Goal: Task Accomplishment & Management: Complete application form

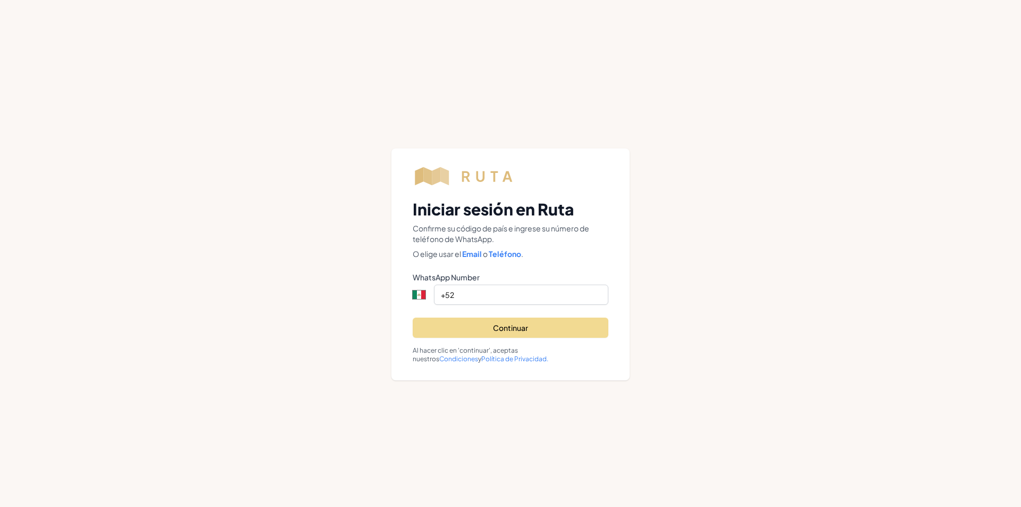
select select "MX"
click at [469, 296] on input "+52" at bounding box center [521, 295] width 174 height 20
type input "[PHONE_NUMBER]"
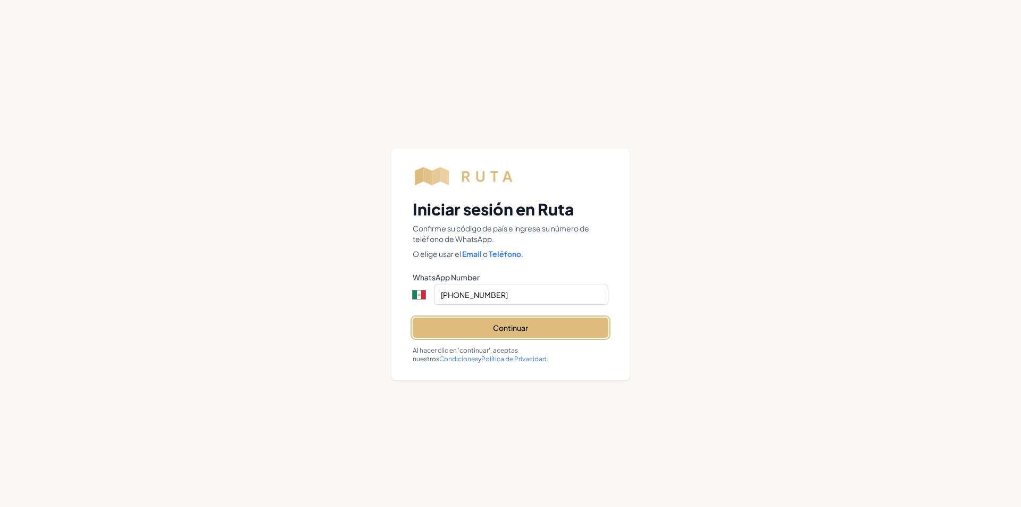
click at [503, 329] on button "Continuar" at bounding box center [511, 328] width 196 height 20
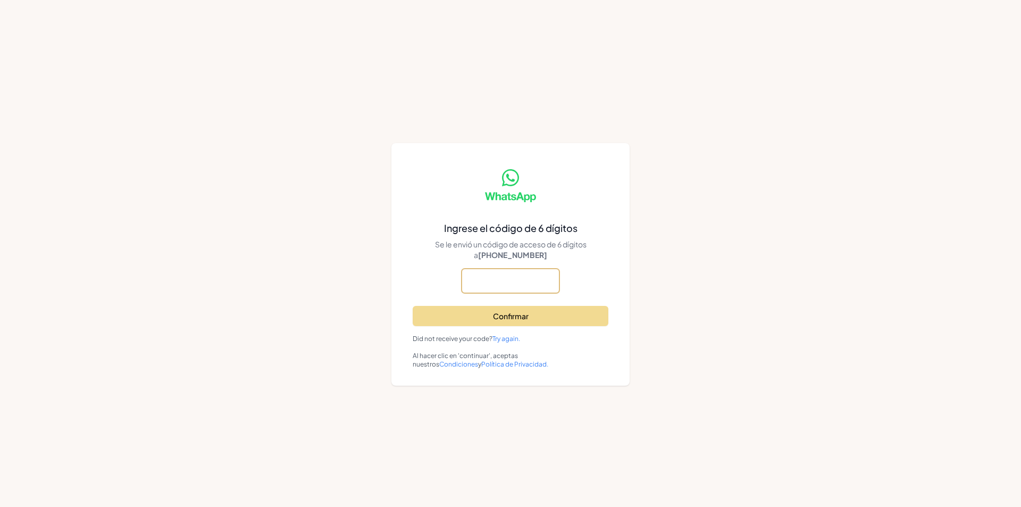
click at [0, 0] on input "text" at bounding box center [0, 0] width 0 height 0
type input "572596"
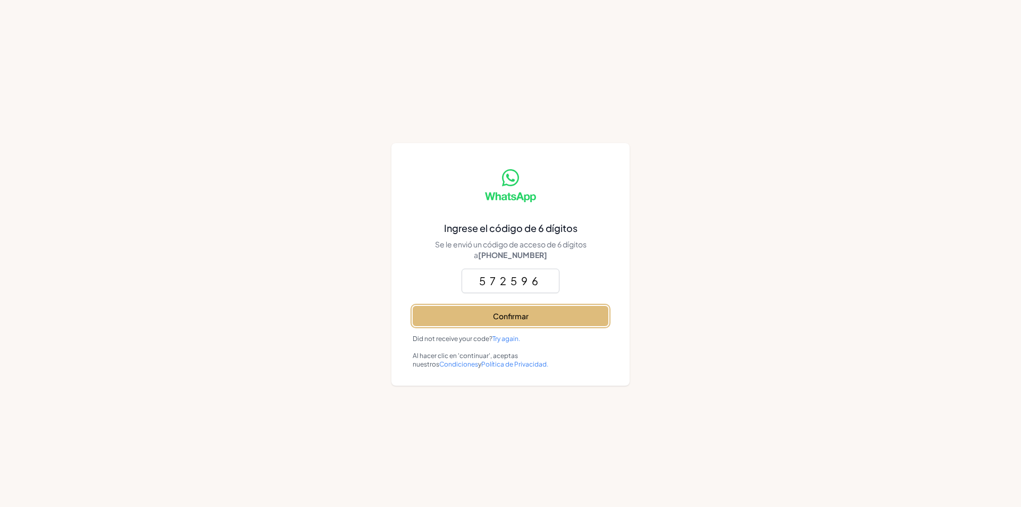
click at [512, 317] on button "Confirmar" at bounding box center [511, 316] width 196 height 20
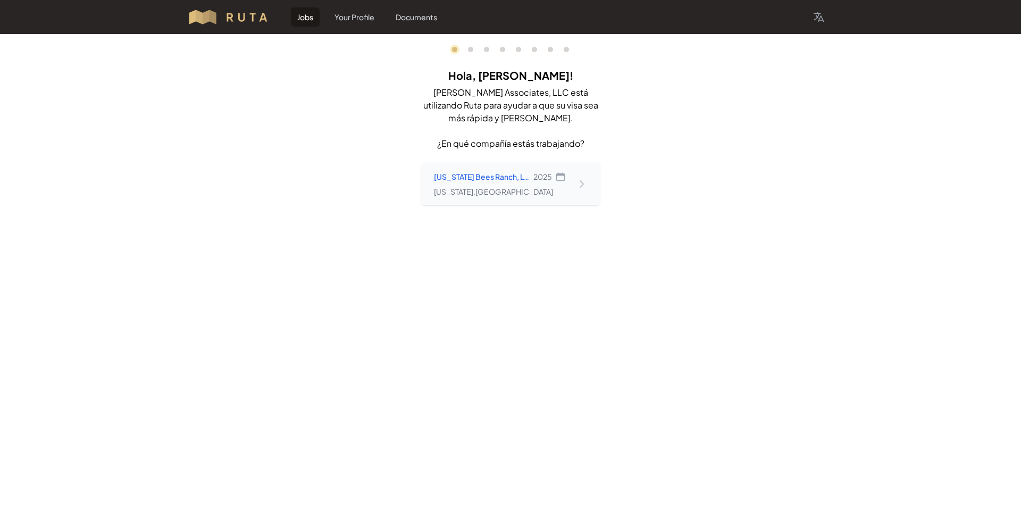
click at [447, 182] on div "[US_STATE] [GEOGRAPHIC_DATA], LLC 2025 [US_STATE] , [GEOGRAPHIC_DATA]" at bounding box center [500, 184] width 132 height 26
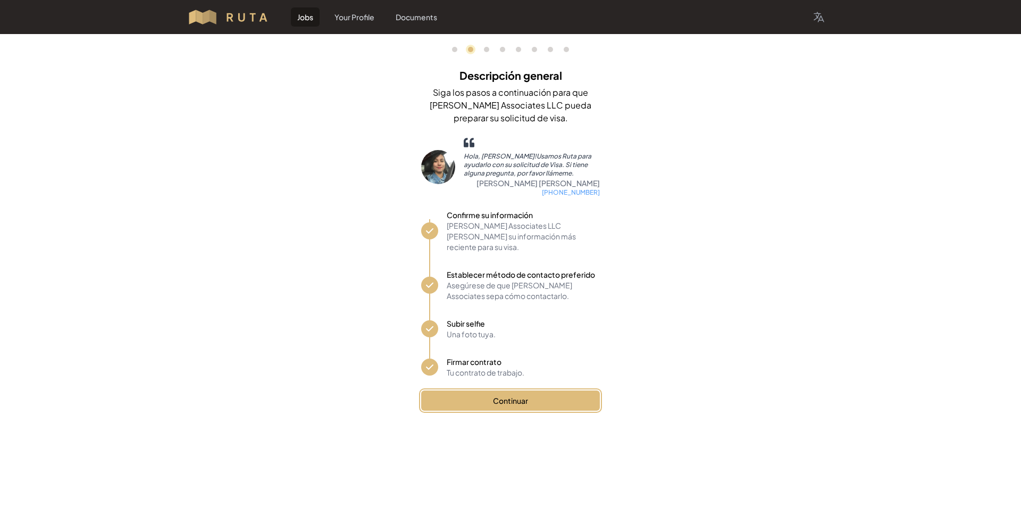
click at [520, 390] on button "Continuar" at bounding box center [510, 400] width 179 height 20
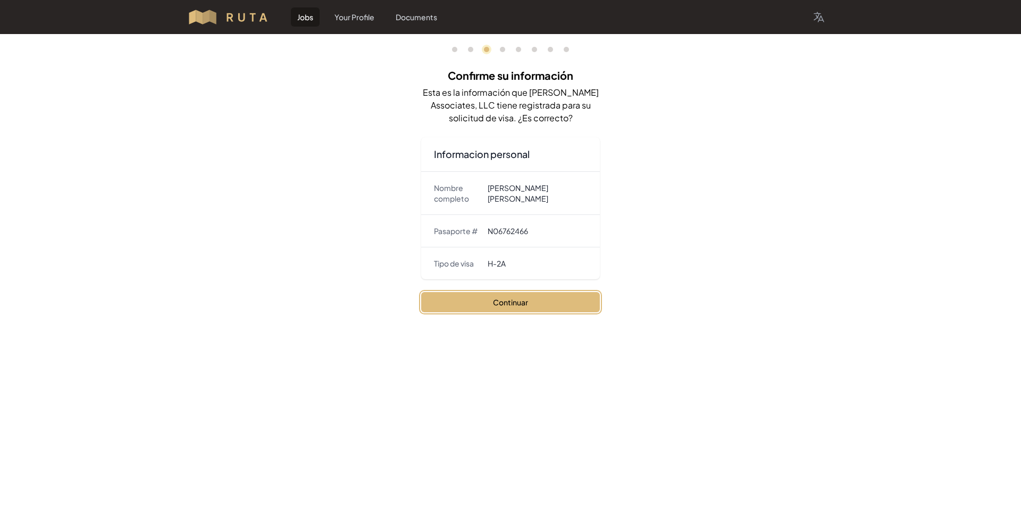
click at [504, 301] on button "Continuar" at bounding box center [510, 302] width 179 height 20
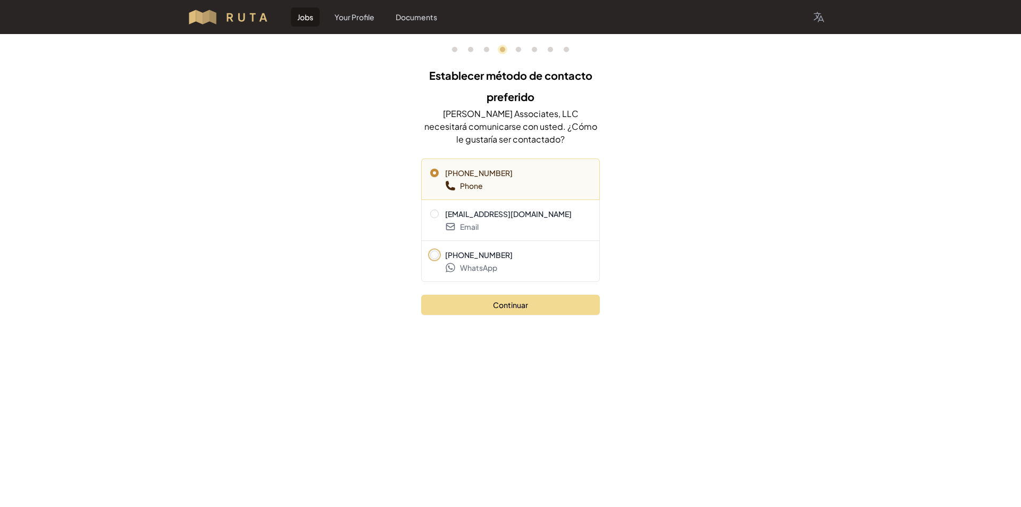
click at [435, 254] on span at bounding box center [434, 254] width 3 height 3
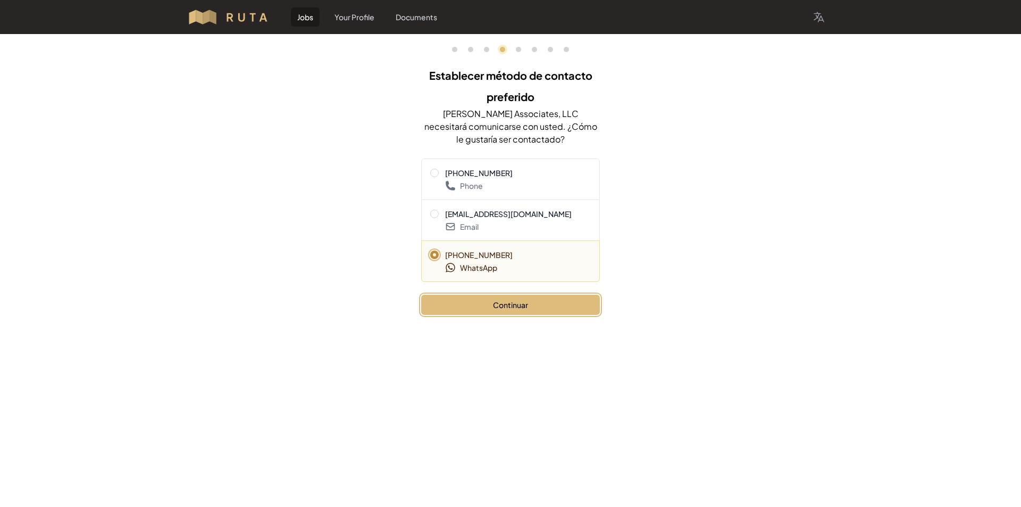
click at [512, 304] on button "Continuar" at bounding box center [510, 305] width 179 height 20
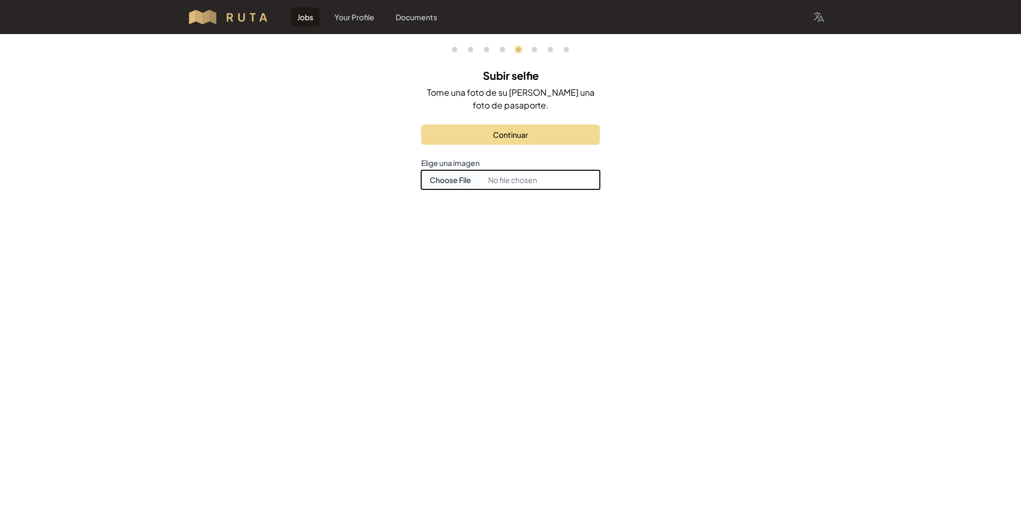
click at [486, 179] on input "Choose document photo" at bounding box center [510, 179] width 179 height 19
type input "C:\fakepath\WhatsApp Image [DATE] 3.03.41 PM.jpeg"
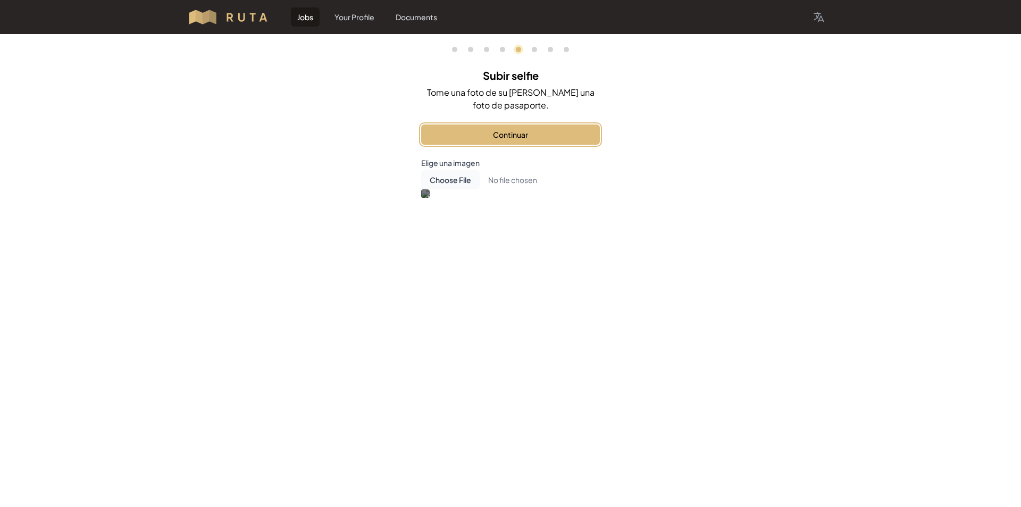
click at [522, 134] on button "Continuar" at bounding box center [510, 134] width 179 height 20
click at [516, 134] on button "Firmar contrato" at bounding box center [510, 134] width 179 height 20
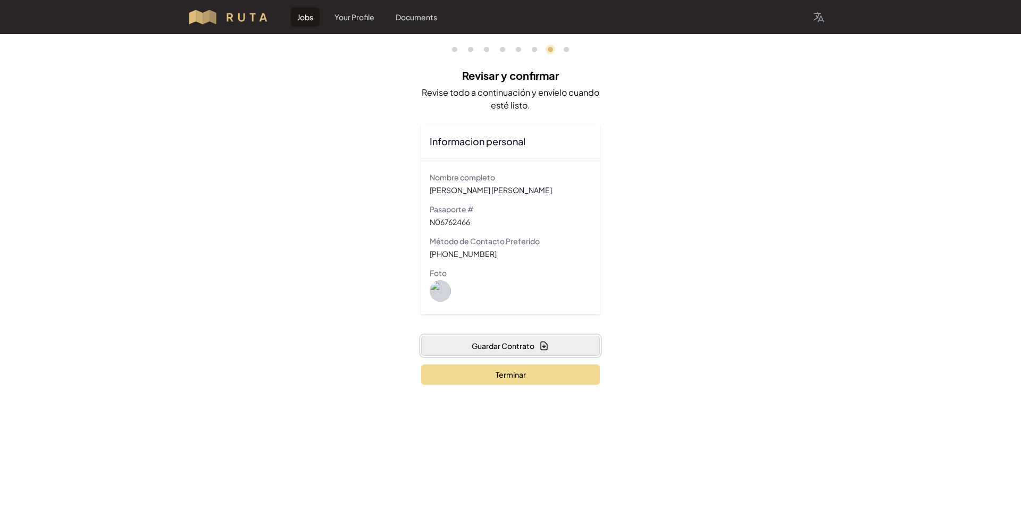
click at [478, 345] on button "Guardar Contrato" at bounding box center [510, 346] width 179 height 20
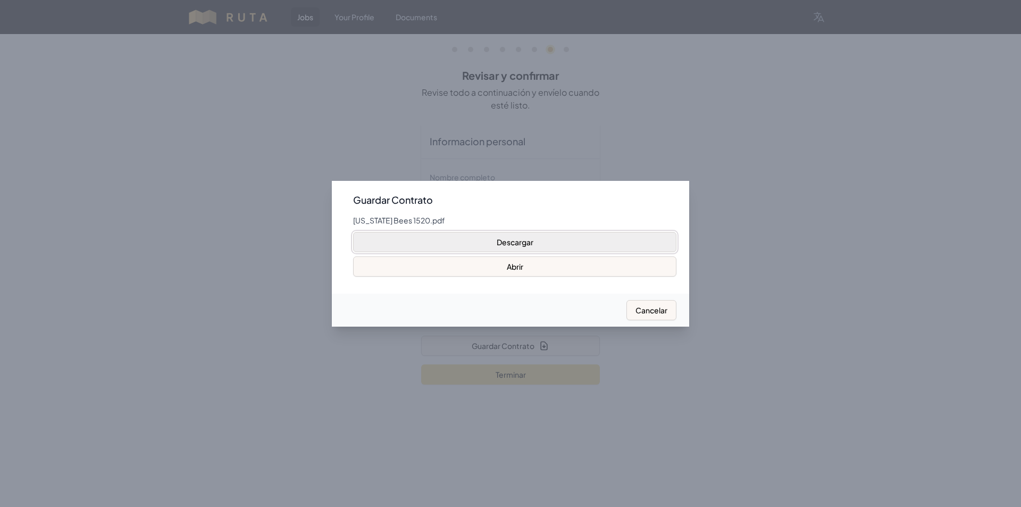
click at [496, 247] on button "Descargar" at bounding box center [514, 242] width 323 height 20
click at [659, 315] on button "Cancelar" at bounding box center [652, 310] width 50 height 20
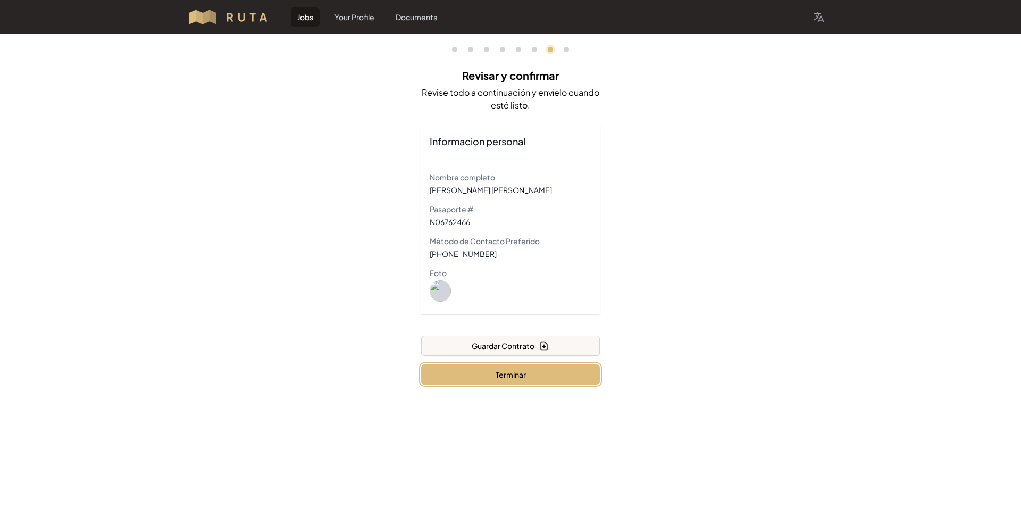
click at [493, 376] on button "Terminar" at bounding box center [510, 374] width 179 height 20
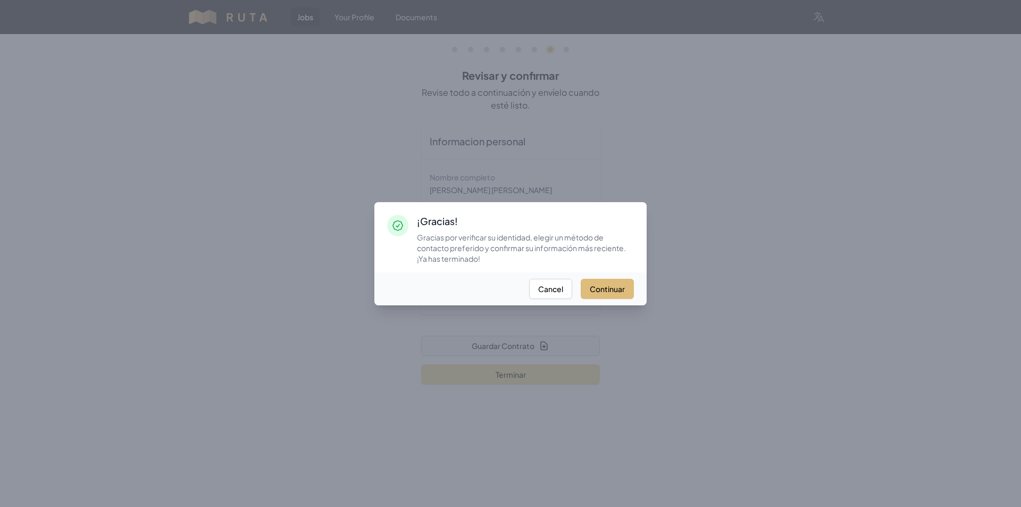
click at [597, 289] on button "Continuar" at bounding box center [607, 289] width 53 height 20
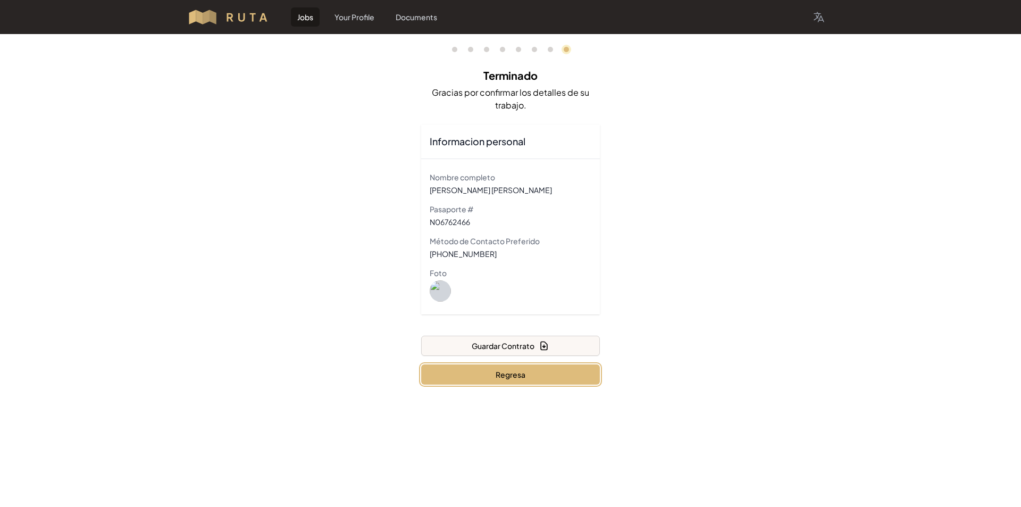
click at [496, 376] on button "Regresa" at bounding box center [510, 374] width 179 height 20
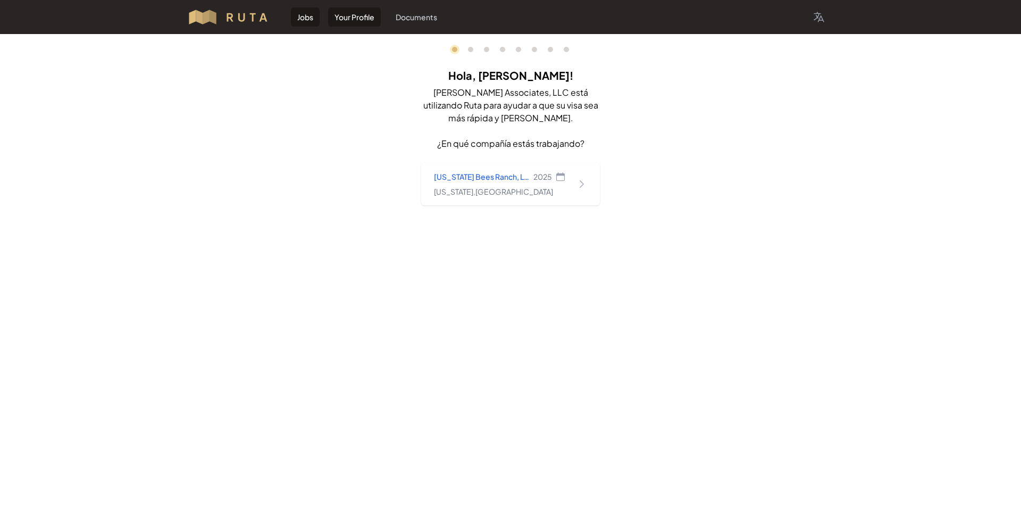
click at [344, 21] on link "Your Profile" at bounding box center [354, 16] width 53 height 19
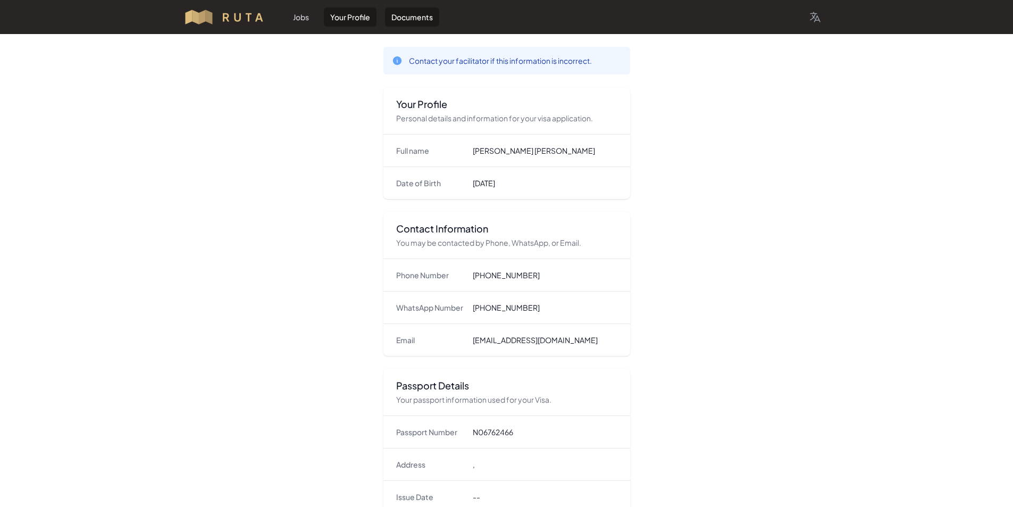
click at [418, 22] on link "Documents" at bounding box center [412, 16] width 54 height 19
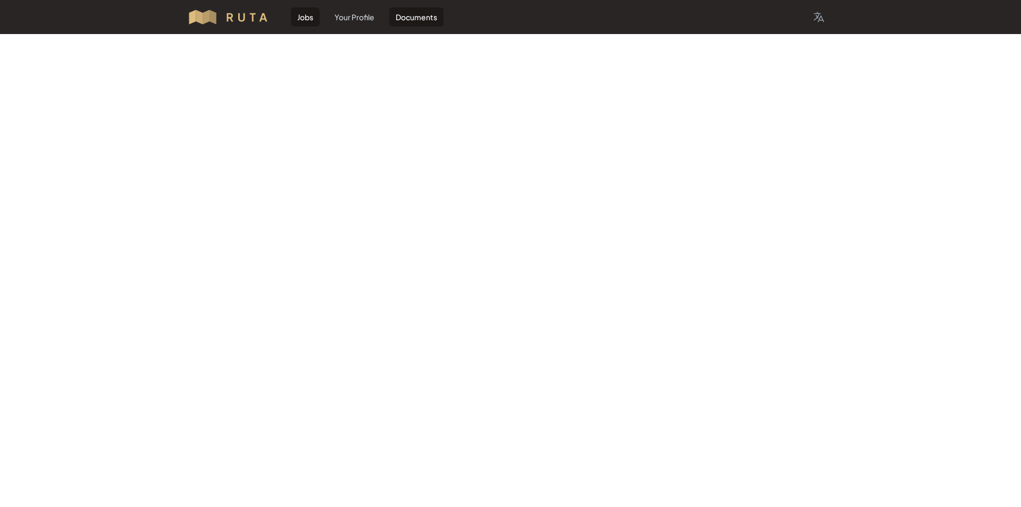
click at [305, 21] on link "Jobs" at bounding box center [305, 16] width 29 height 19
